Goal: Task Accomplishment & Management: Manage account settings

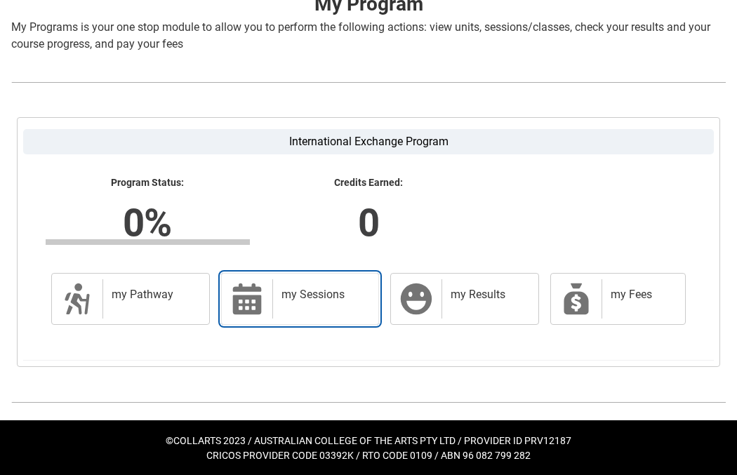
click at [321, 299] on h2 "my Sessions" at bounding box center [323, 295] width 84 height 14
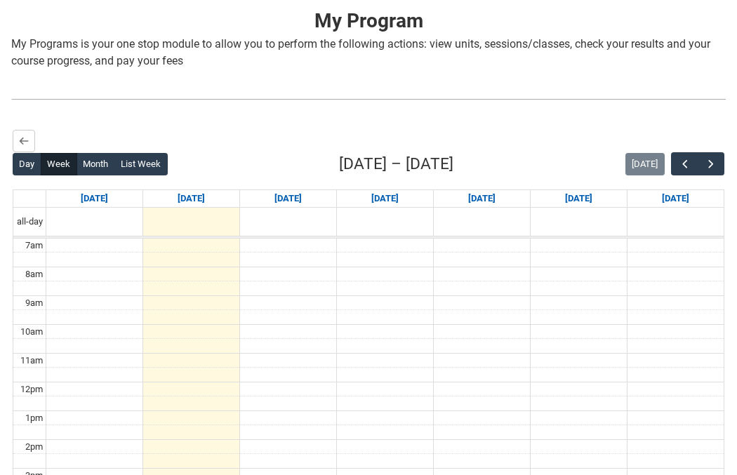
scroll to position [281, 0]
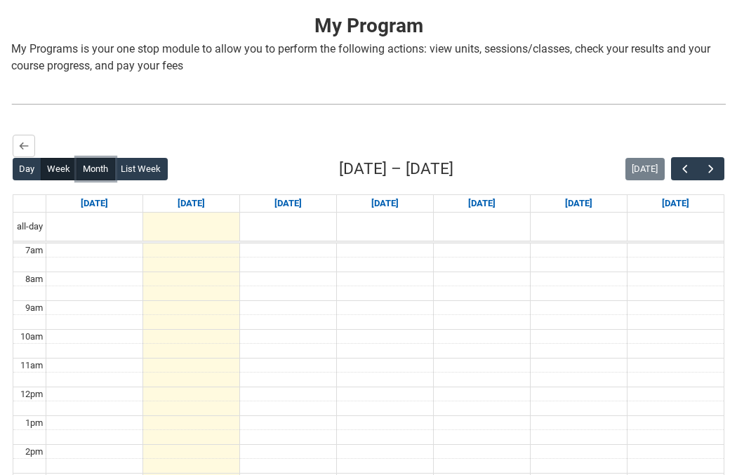
click at [91, 168] on button "Month" at bounding box center [96, 169] width 39 height 22
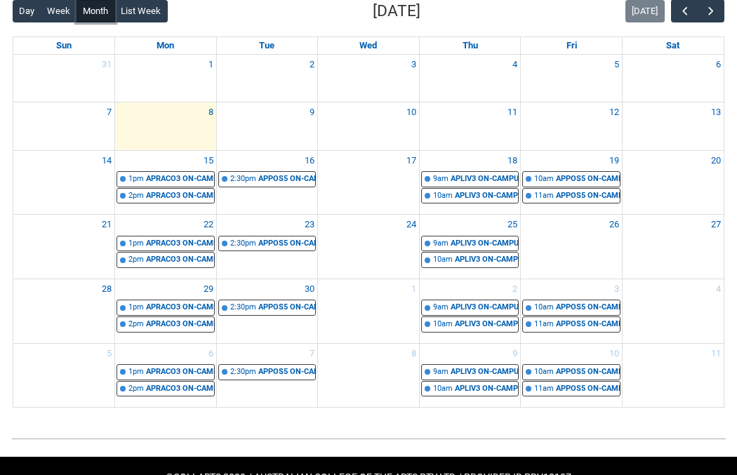
scroll to position [441, 0]
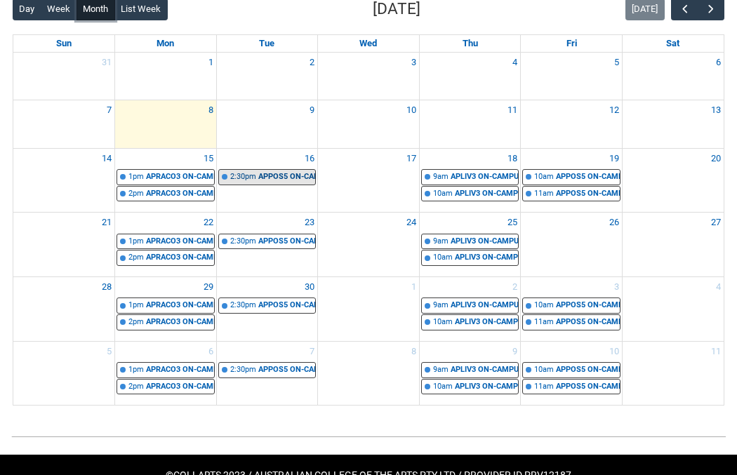
click at [249, 173] on div "2:30pm" at bounding box center [243, 177] width 26 height 12
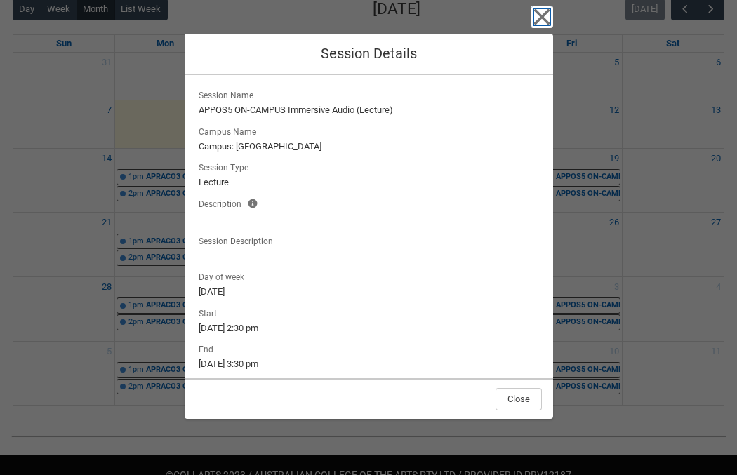
click at [543, 14] on icon "button" at bounding box center [541, 17] width 16 height 16
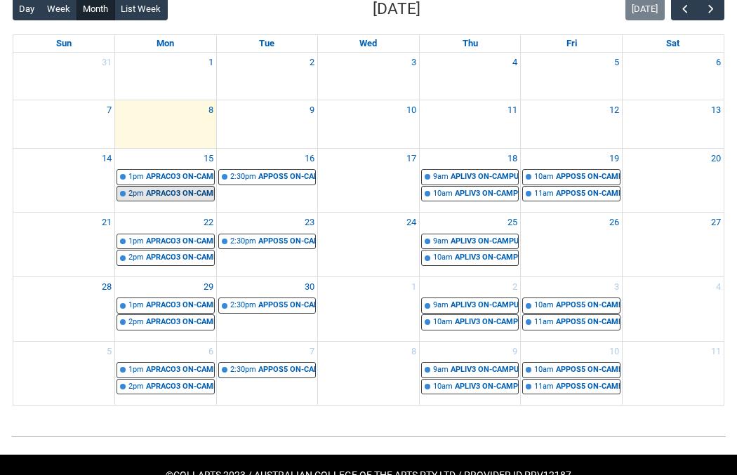
click at [152, 194] on div "APRACO3 ON-CAMPUS Acoustics (Tutorial) | Critical Listening Room (Wellington St…" at bounding box center [180, 194] width 68 height 12
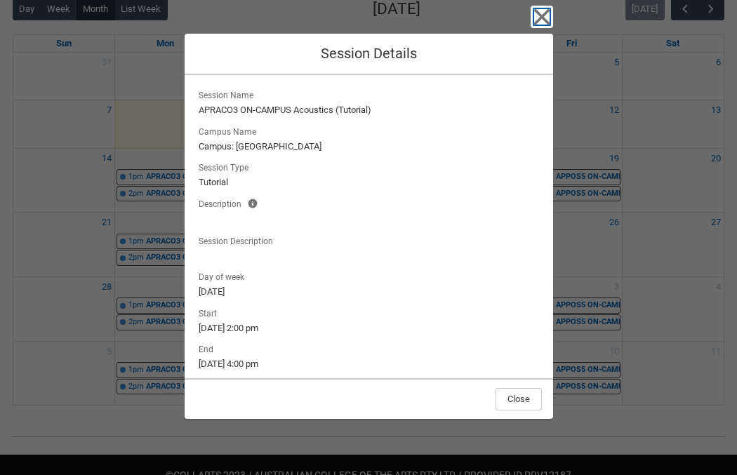
click at [545, 19] on icon "button" at bounding box center [541, 17] width 16 height 16
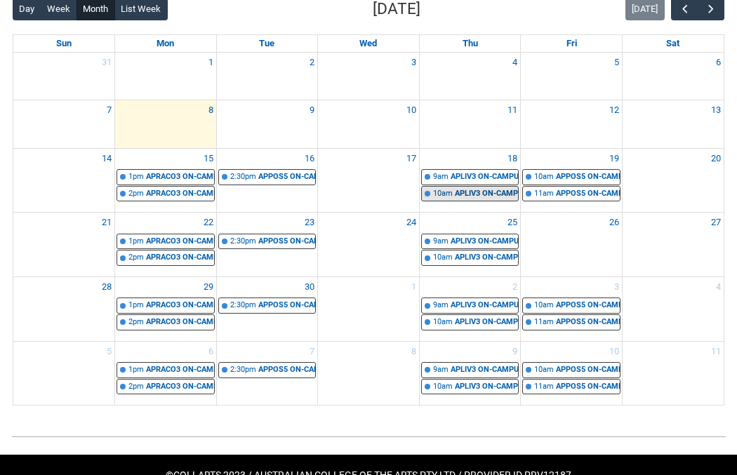
click at [445, 192] on div "10am" at bounding box center [443, 194] width 20 height 12
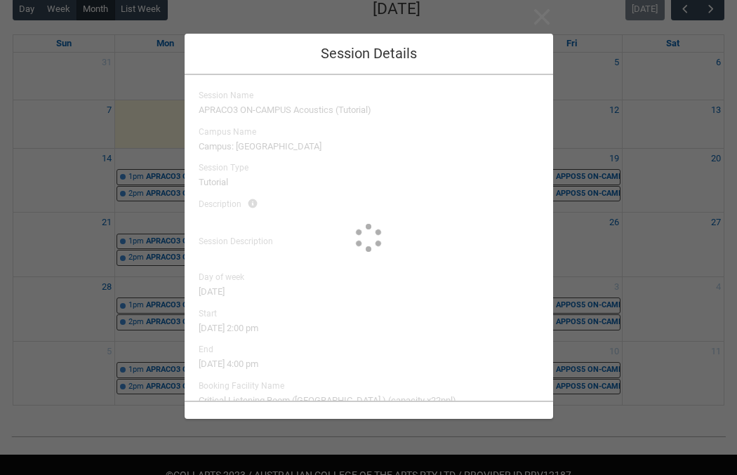
type input "Sean Hutton"
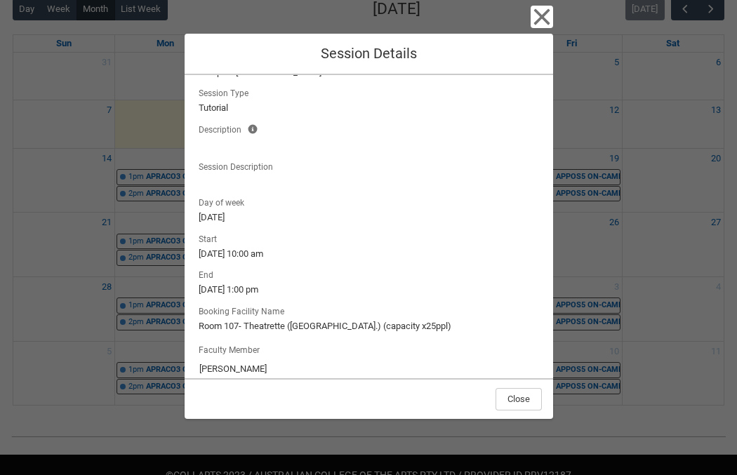
scroll to position [92, 0]
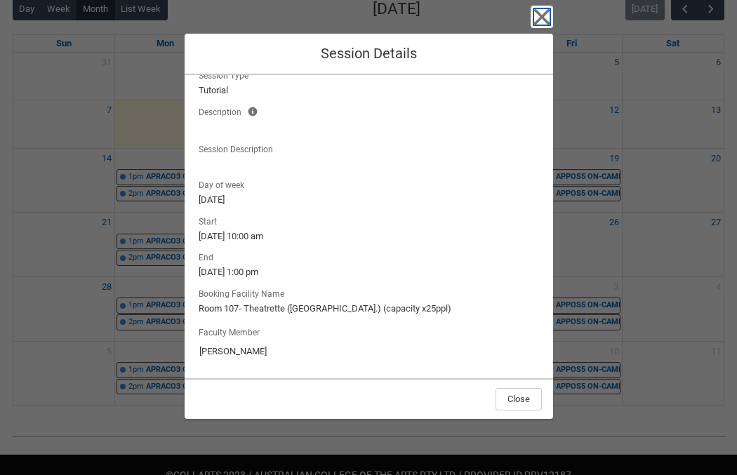
click at [545, 27] on icon "button" at bounding box center [542, 17] width 22 height 22
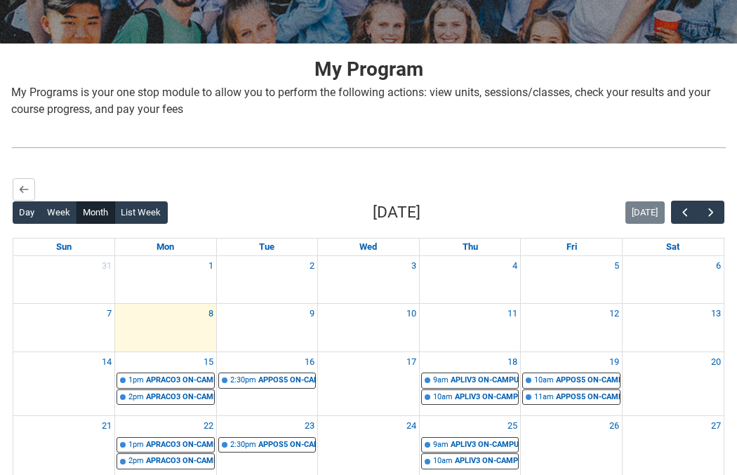
scroll to position [217, 0]
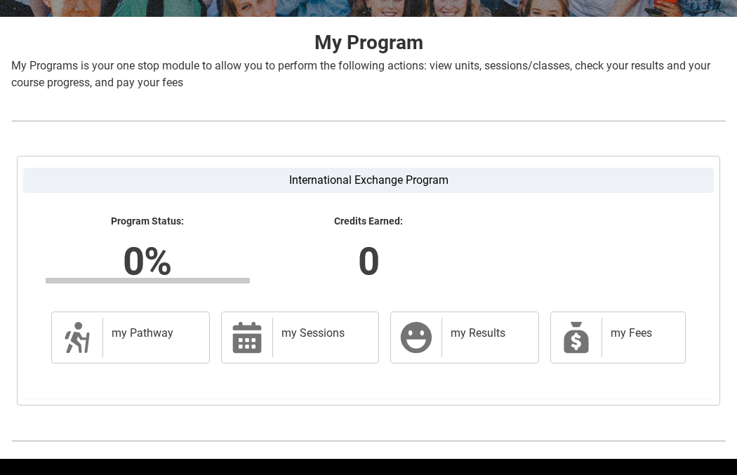
scroll to position [304, 0]
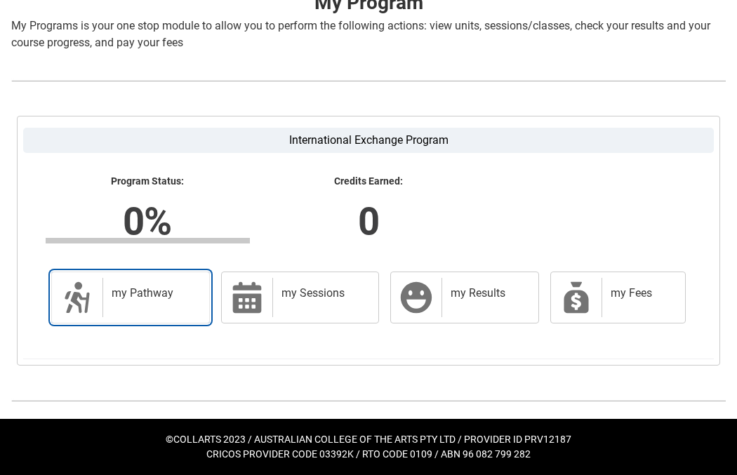
click at [153, 307] on div "my Pathway" at bounding box center [152, 297] width 101 height 39
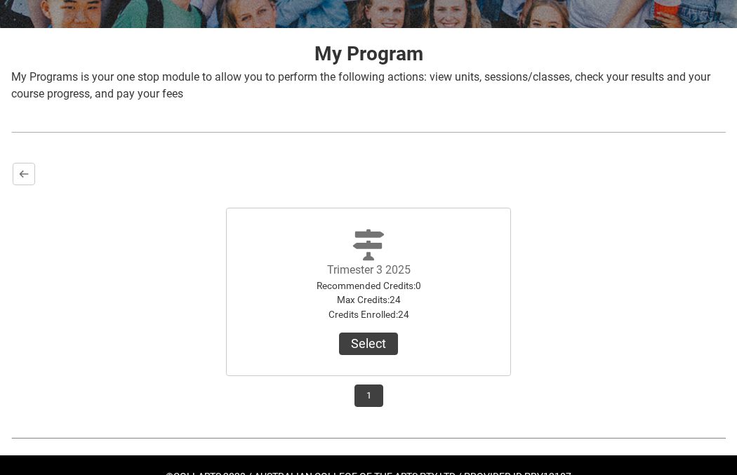
scroll to position [290, 0]
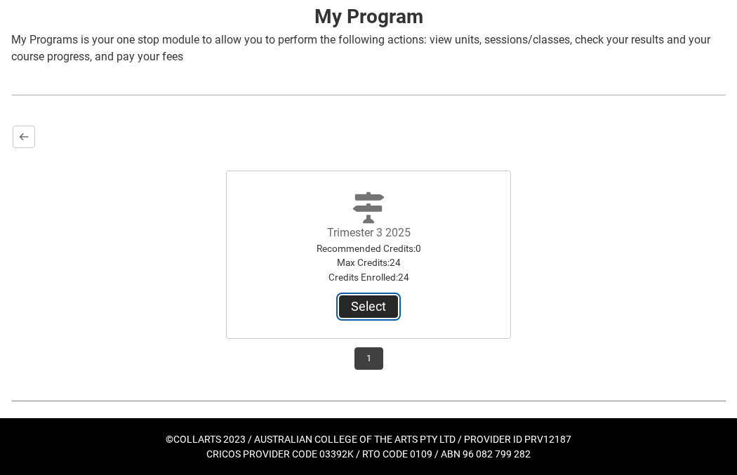
click at [361, 306] on button "Select" at bounding box center [368, 307] width 59 height 22
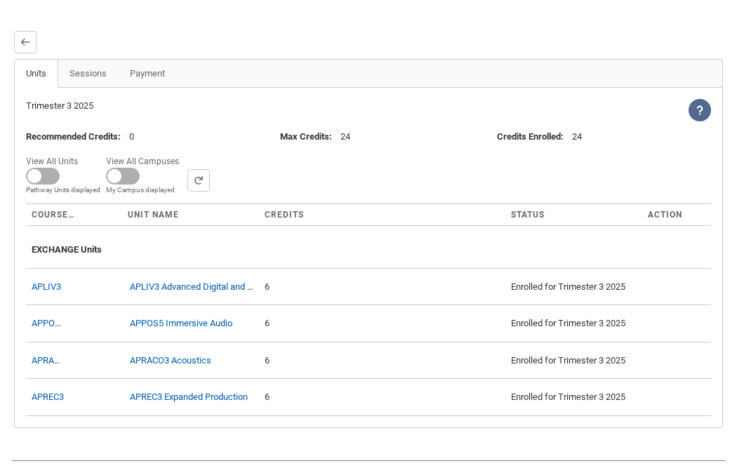
scroll to position [446, 0]
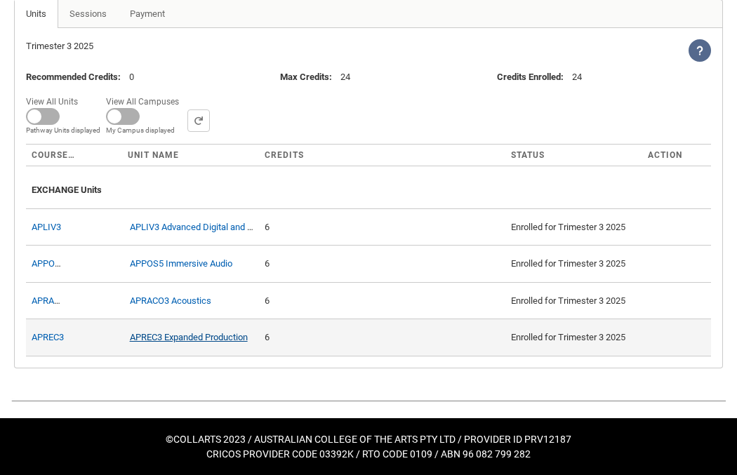
click at [194, 340] on link "APREC3 Expanded Production" at bounding box center [189, 337] width 118 height 11
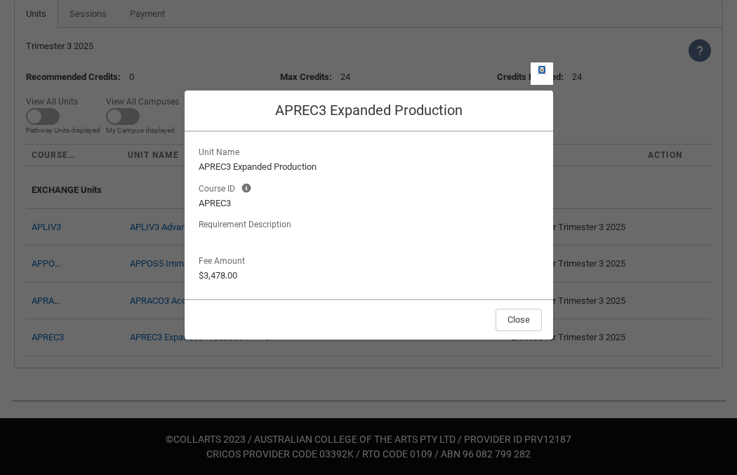
click at [538, 67] on lightning-primitive-icon "button" at bounding box center [542, 70] width 10 height 11
